Goal: Information Seeking & Learning: Understand process/instructions

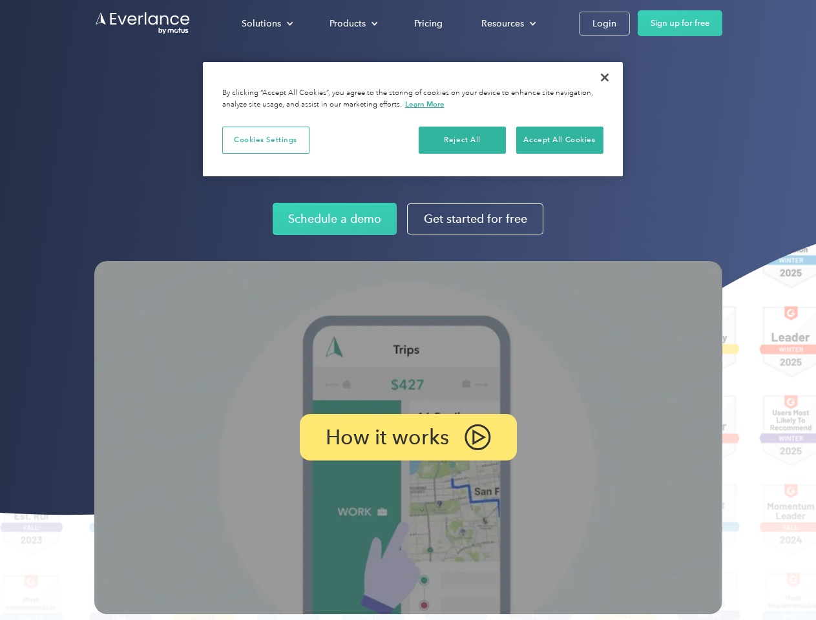
click at [408, 310] on img at bounding box center [408, 437] width 628 height 353
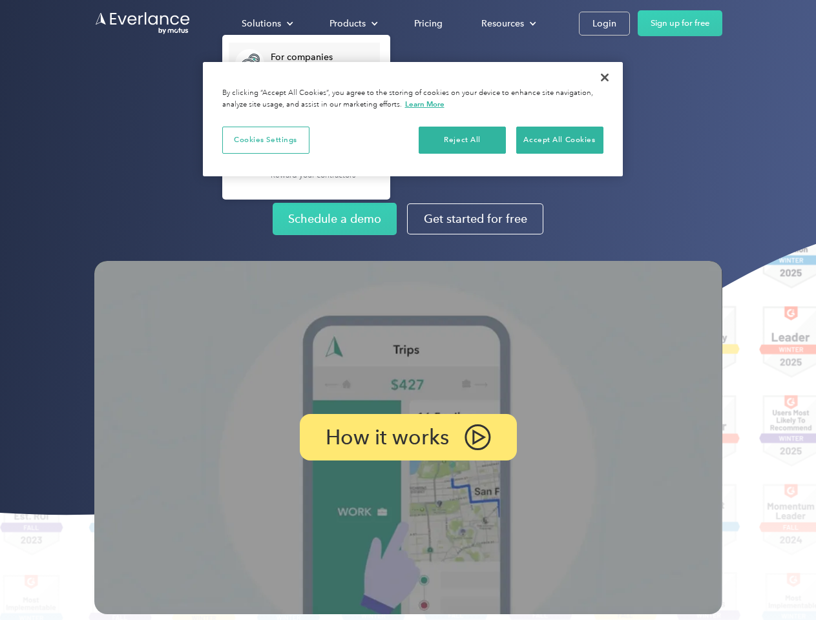
click at [267, 23] on div "Solutions" at bounding box center [261, 24] width 39 height 16
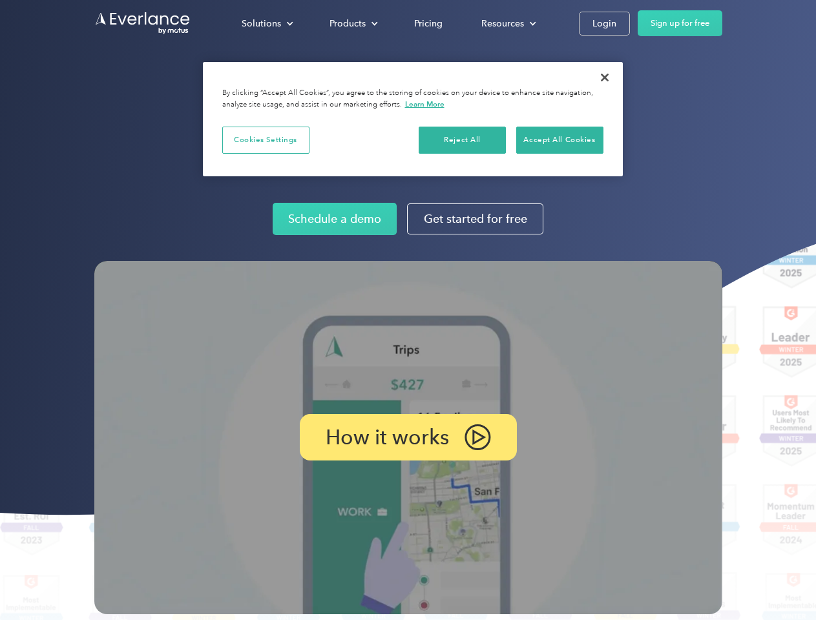
click at [352, 23] on div "Products" at bounding box center [348, 24] width 36 height 16
click at [507, 23] on div "Resources" at bounding box center [502, 24] width 43 height 16
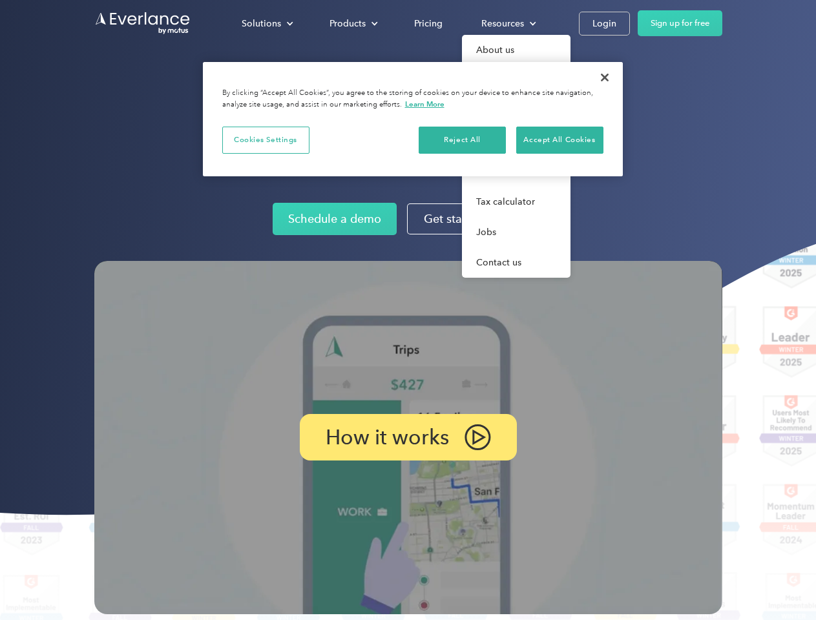
click at [408, 437] on p "How it works" at bounding box center [387, 438] width 123 height 16
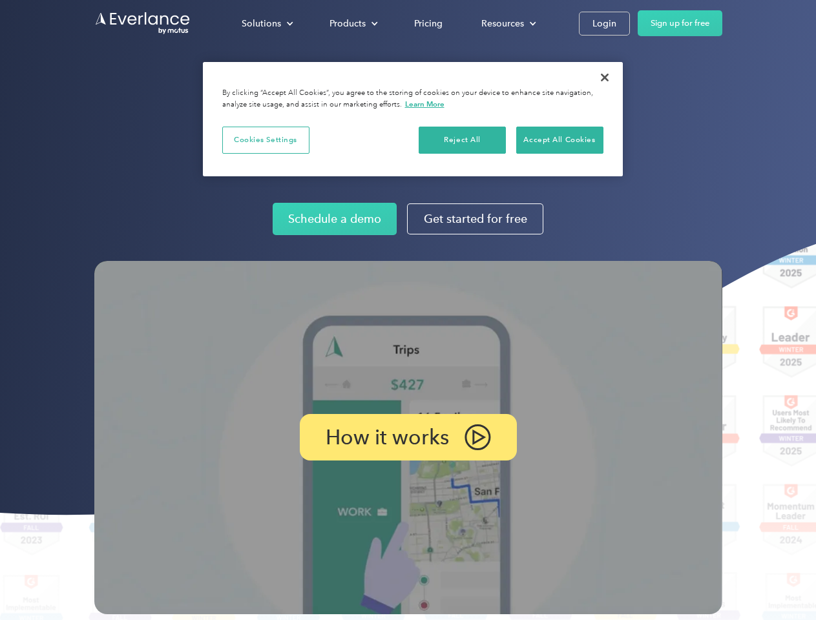
click at [266, 140] on button "Cookies Settings" at bounding box center [265, 140] width 87 height 27
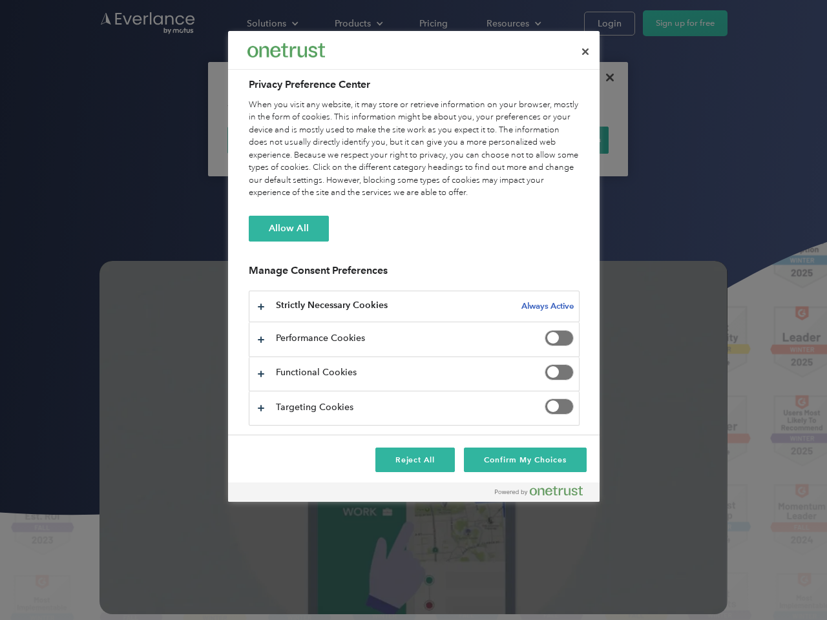
click at [463, 140] on div "When you visit any website, it may store or retrieve information on your browse…" at bounding box center [414, 149] width 331 height 101
click at [560, 140] on div "When you visit any website, it may store or retrieve information on your browse…" at bounding box center [414, 149] width 331 height 101
click at [605, 78] on div at bounding box center [413, 310] width 827 height 620
